Goal: Task Accomplishment & Management: Use online tool/utility

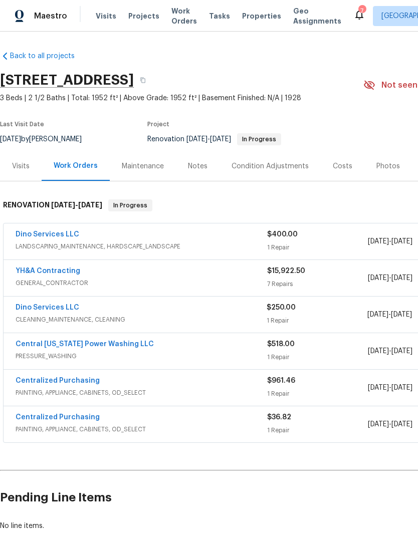
scroll to position [1, 0]
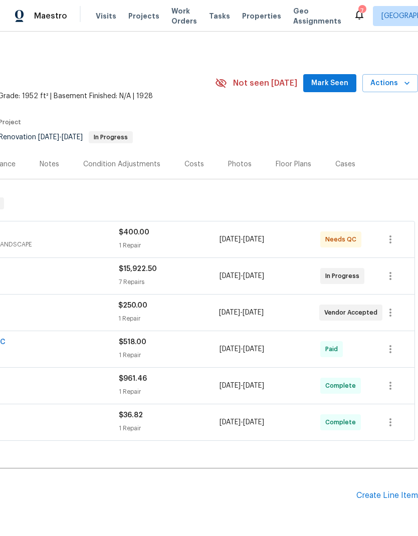
scroll to position [3, 148]
click at [390, 84] on span "Actions" at bounding box center [390, 83] width 40 height 13
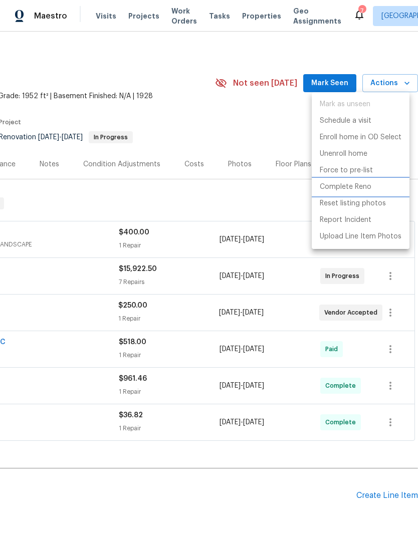
click at [375, 190] on li "Complete Reno" at bounding box center [360, 187] width 98 height 17
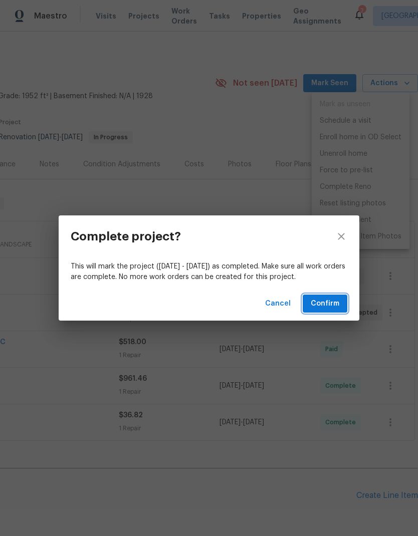
click at [337, 303] on span "Confirm" at bounding box center [324, 303] width 29 height 13
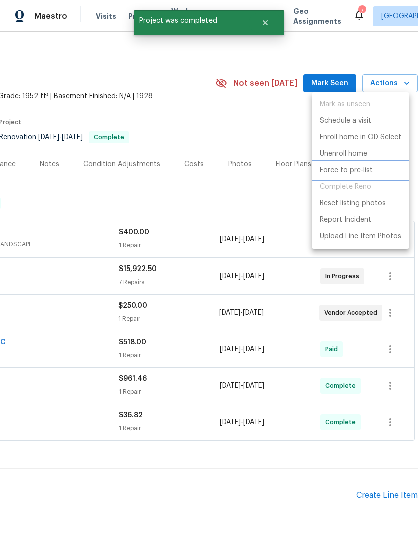
click at [376, 173] on li "Force to pre-list" at bounding box center [360, 170] width 98 height 17
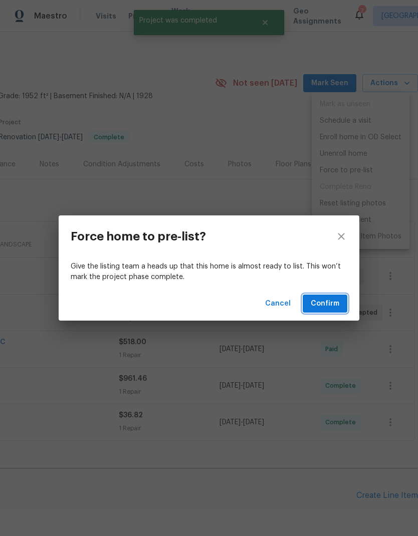
click at [336, 300] on span "Confirm" at bounding box center [324, 303] width 29 height 13
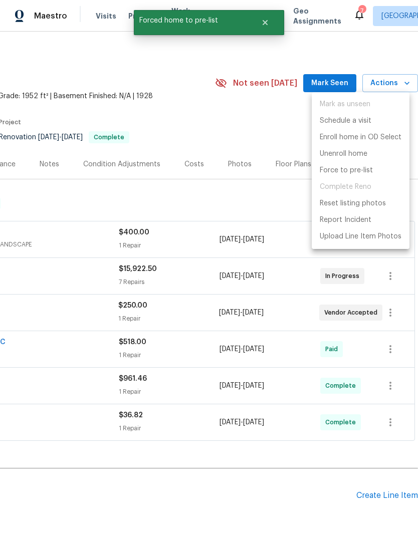
click at [264, 193] on div at bounding box center [209, 268] width 418 height 536
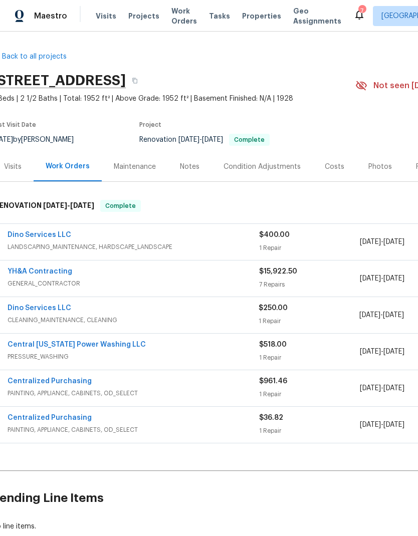
scroll to position [0, 8]
click at [335, 166] on div "Costs" at bounding box center [334, 167] width 20 height 10
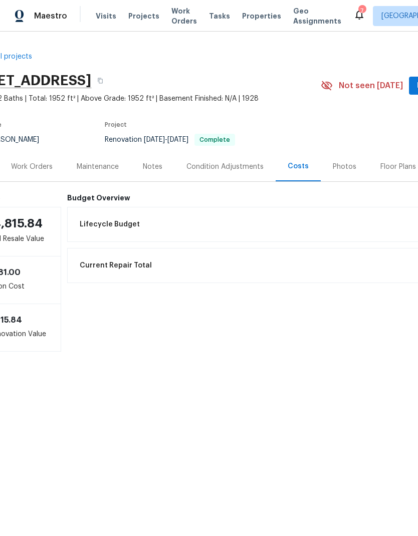
scroll to position [0, 45]
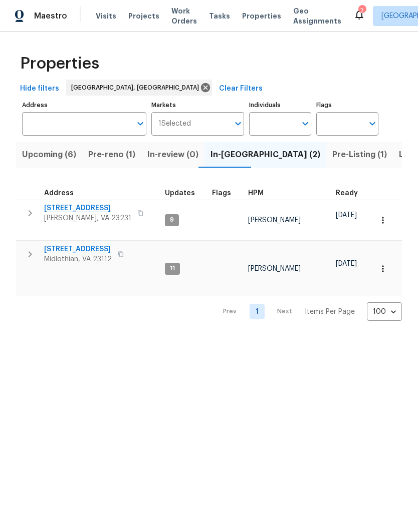
click at [124, 158] on span "Pre-reno (1)" at bounding box center [111, 155] width 47 height 14
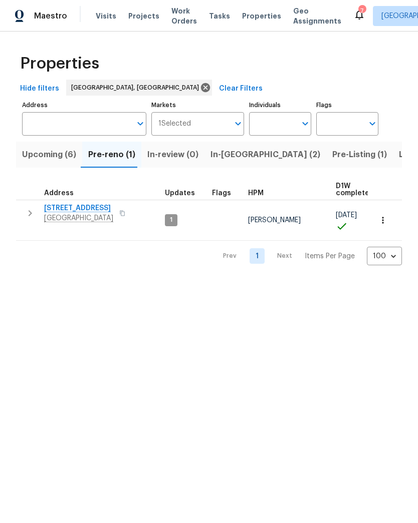
click at [236, 158] on span "In-[GEOGRAPHIC_DATA] (2)" at bounding box center [265, 155] width 110 height 14
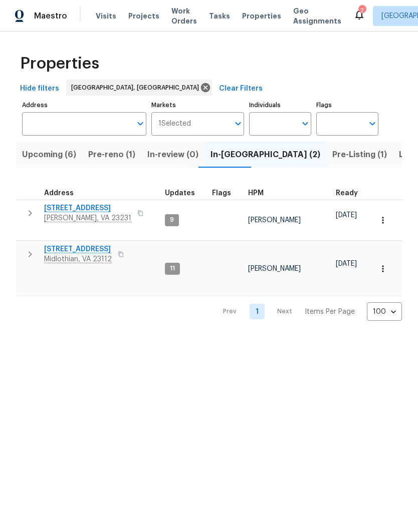
click at [95, 211] on span "[STREET_ADDRESS]" at bounding box center [87, 208] width 87 height 10
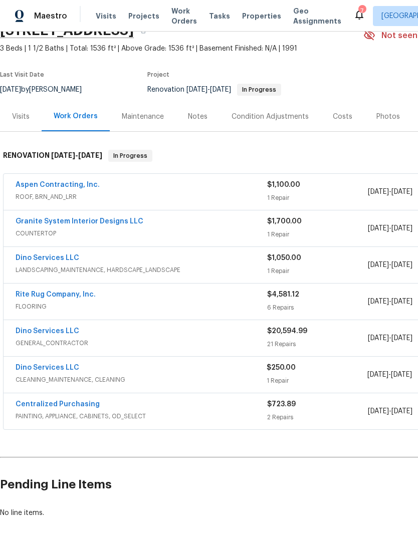
scroll to position [50, 0]
